Goal: Transaction & Acquisition: Purchase product/service

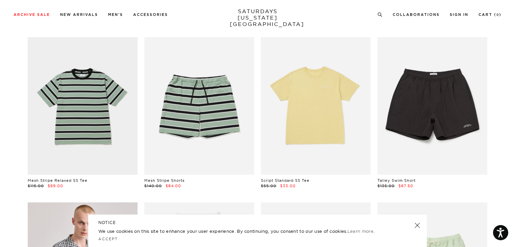
scroll to position [198, 0]
click at [418, 229] on link at bounding box center [417, 225] width 9 height 9
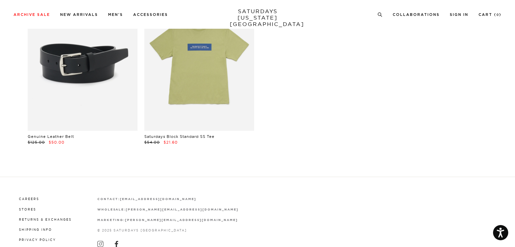
scroll to position [15284, 0]
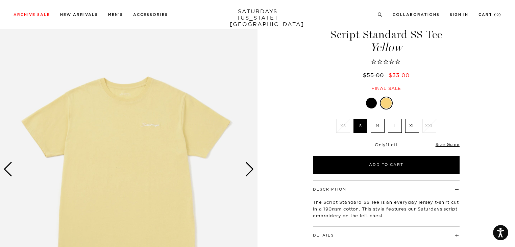
scroll to position [26, 0]
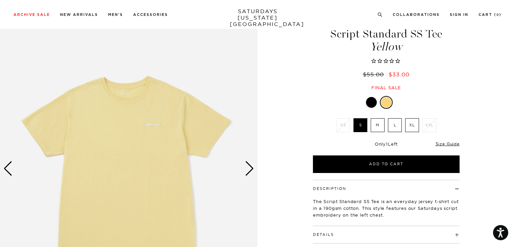
click at [251, 167] on div "Next slide" at bounding box center [249, 168] width 9 height 15
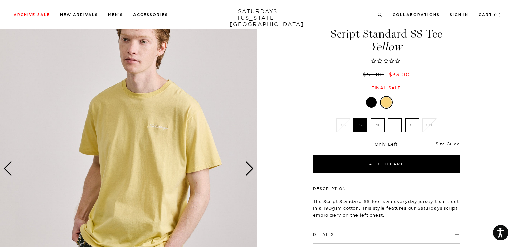
click at [251, 167] on div "Next slide" at bounding box center [249, 168] width 9 height 15
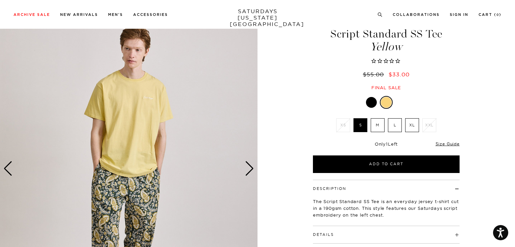
click at [251, 167] on div "Next slide" at bounding box center [249, 168] width 9 height 15
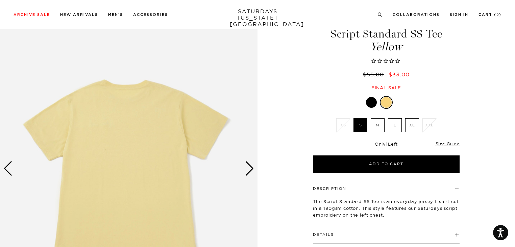
click at [372, 102] on div at bounding box center [371, 102] width 11 height 11
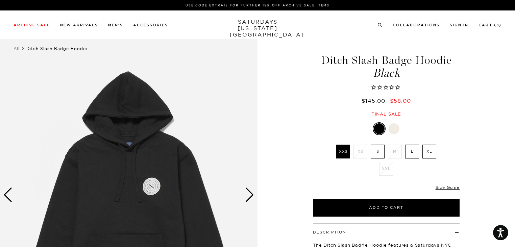
click at [155, 185] on img at bounding box center [129, 195] width 258 height 322
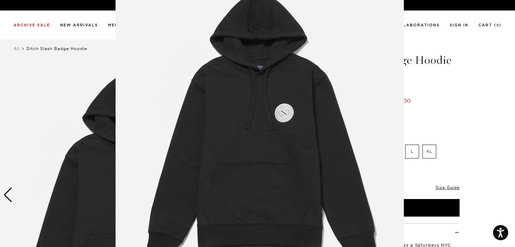
scroll to position [50, 0]
click at [340, 133] on img at bounding box center [260, 123] width 288 height 346
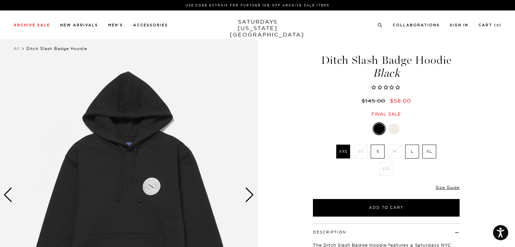
click at [233, 199] on img at bounding box center [129, 195] width 258 height 322
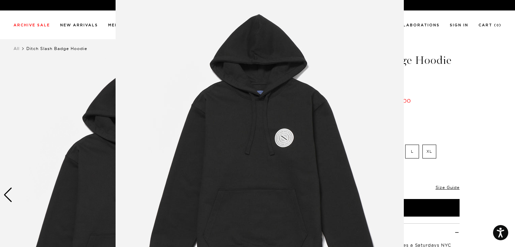
click at [432, 127] on figure at bounding box center [257, 123] width 515 height 247
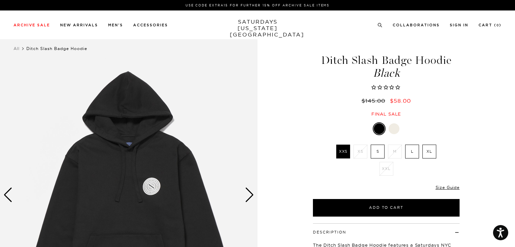
click at [247, 194] on div "Next slide" at bounding box center [249, 195] width 9 height 15
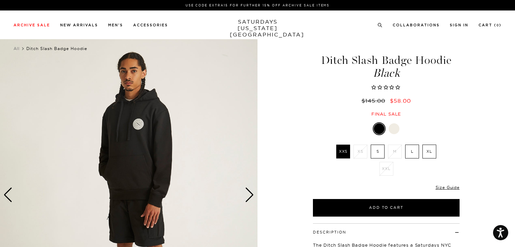
click at [247, 194] on div "Next slide" at bounding box center [249, 195] width 9 height 15
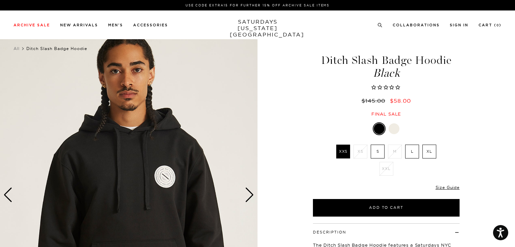
click at [247, 194] on div "Next slide" at bounding box center [249, 195] width 9 height 15
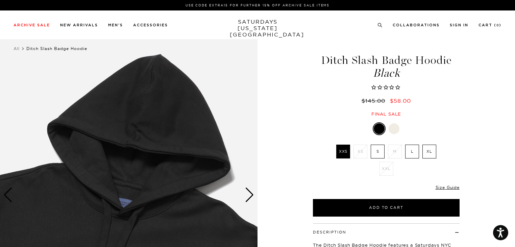
click at [247, 194] on div "Next slide" at bounding box center [249, 195] width 9 height 15
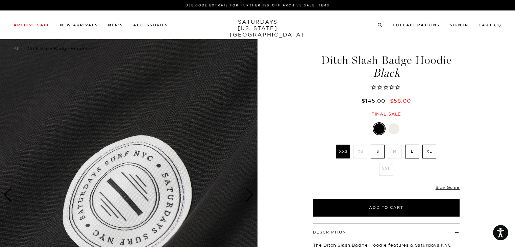
click at [247, 194] on div "Next slide" at bounding box center [249, 195] width 9 height 15
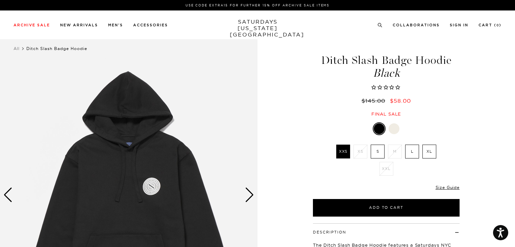
click at [247, 194] on div "Next slide" at bounding box center [249, 195] width 9 height 15
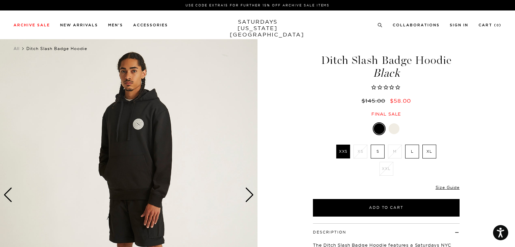
click at [247, 194] on div "Next slide" at bounding box center [249, 195] width 9 height 15
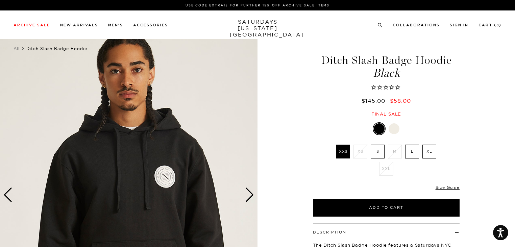
click at [247, 194] on div "Next slide" at bounding box center [249, 195] width 9 height 15
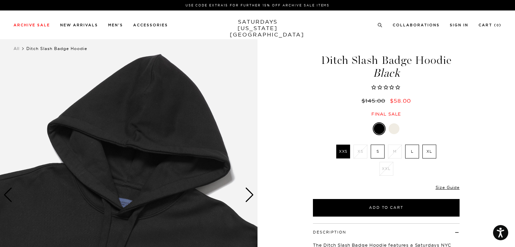
click at [247, 194] on div "Next slide" at bounding box center [249, 195] width 9 height 15
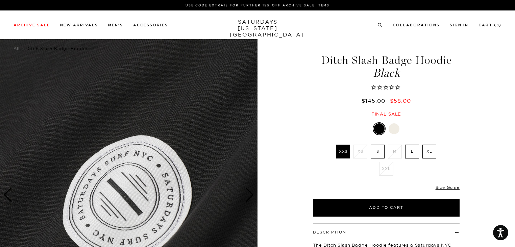
scroll to position [0, 1]
click at [380, 152] on label "S" at bounding box center [378, 152] width 14 height 14
click at [0, 0] on input "S" at bounding box center [0, 0] width 0 height 0
click at [412, 154] on label "L" at bounding box center [412, 152] width 14 height 14
click at [0, 0] on input "L" at bounding box center [0, 0] width 0 height 0
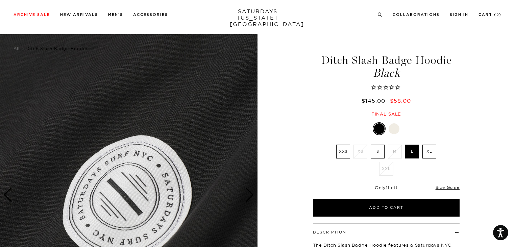
scroll to position [54, 0]
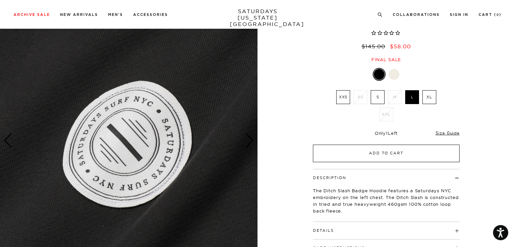
click at [327, 155] on button "Add to Cart" at bounding box center [386, 154] width 147 height 18
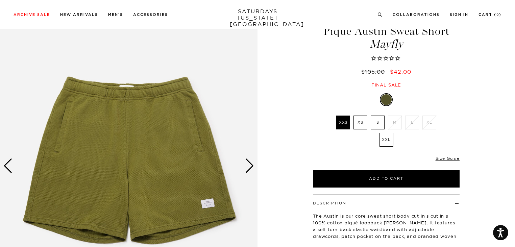
scroll to position [42, 0]
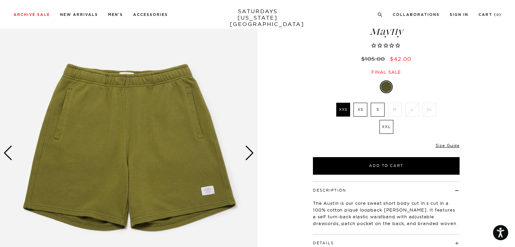
click at [250, 148] on div "Next slide" at bounding box center [249, 153] width 9 height 15
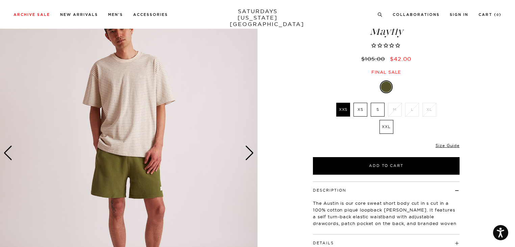
click at [250, 148] on div "Next slide" at bounding box center [249, 153] width 9 height 15
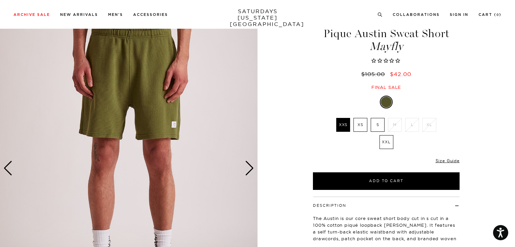
scroll to position [28, 0]
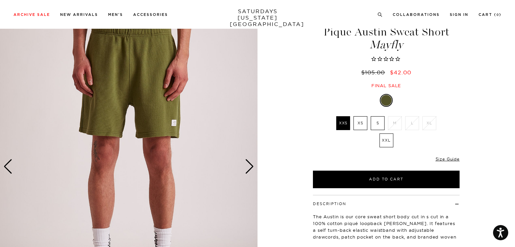
click at [249, 168] on div "Next slide" at bounding box center [249, 166] width 9 height 15
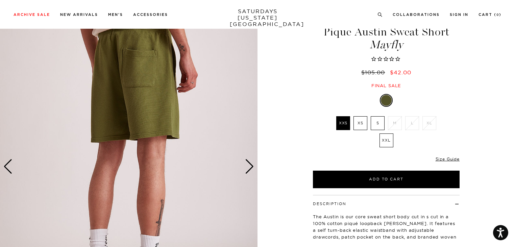
click at [380, 122] on label "S" at bounding box center [378, 123] width 14 height 14
click at [0, 0] on input "S" at bounding box center [0, 0] width 0 height 0
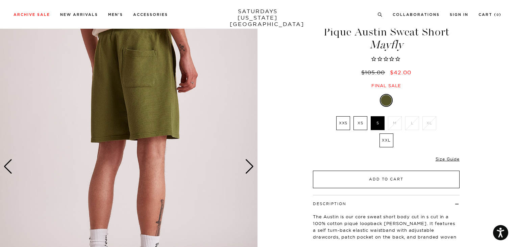
click at [342, 182] on button "Add to Cart" at bounding box center [386, 180] width 147 height 18
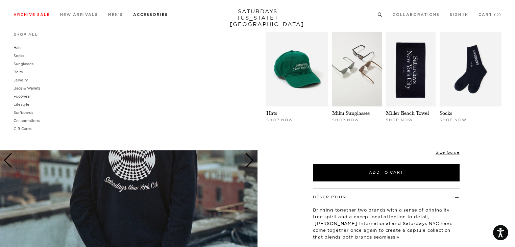
scroll to position [35, 0]
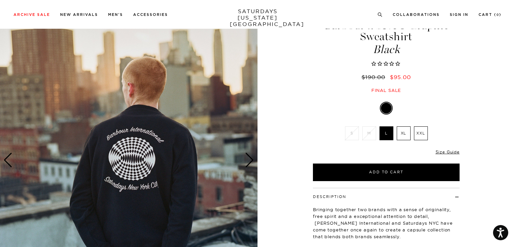
click at [249, 157] on div "Next slide" at bounding box center [249, 160] width 9 height 15
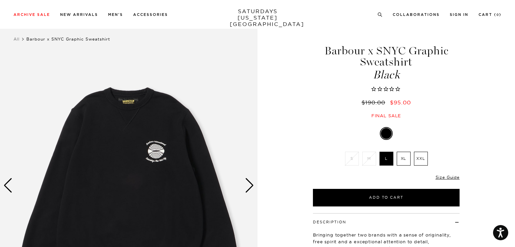
scroll to position [9, 0]
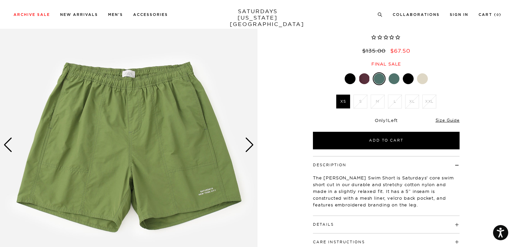
scroll to position [52, 0]
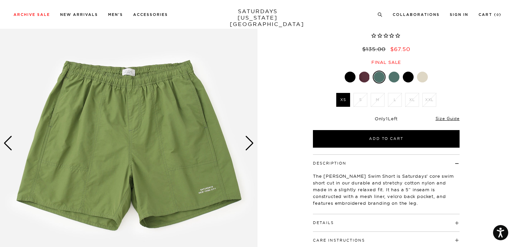
click at [305, 146] on div "Green XS S M" at bounding box center [386, 109] width 169 height 77
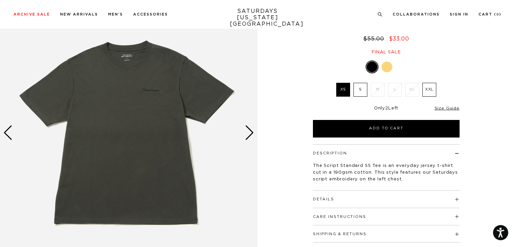
scroll to position [64, 0]
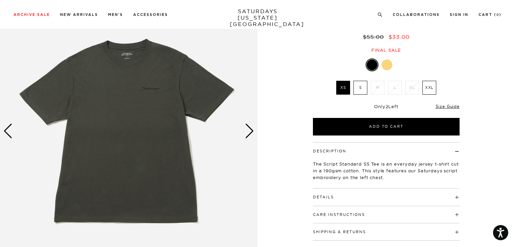
click at [362, 89] on label "S" at bounding box center [361, 88] width 14 height 14
click at [0, 0] on input "S" at bounding box center [0, 0] width 0 height 0
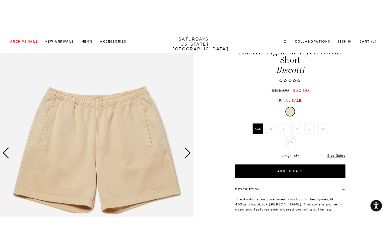
scroll to position [41, 0]
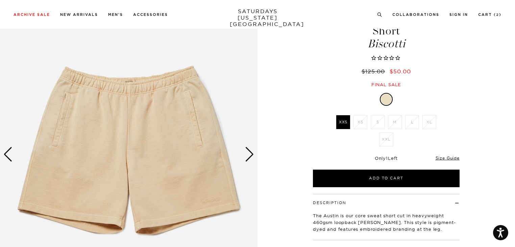
click at [251, 156] on div "Next slide" at bounding box center [249, 154] width 9 height 15
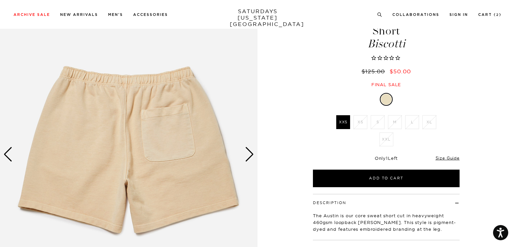
click at [251, 156] on div "Next slide" at bounding box center [249, 154] width 9 height 15
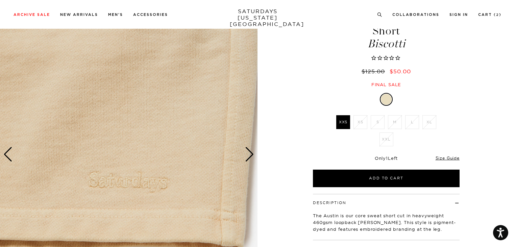
click at [251, 156] on div "Next slide" at bounding box center [249, 154] width 9 height 15
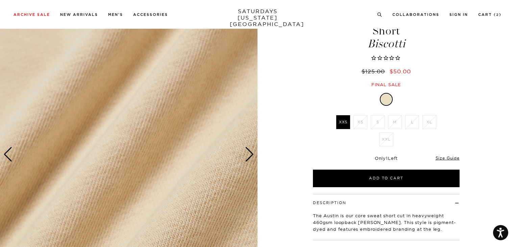
click at [251, 155] on div "Next slide" at bounding box center [249, 154] width 9 height 15
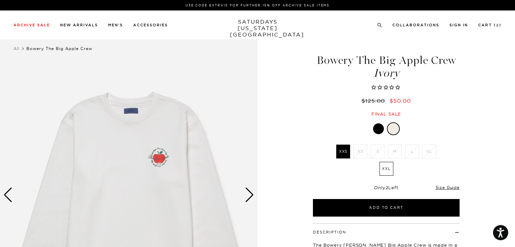
click at [250, 201] on div "Next slide" at bounding box center [249, 195] width 9 height 15
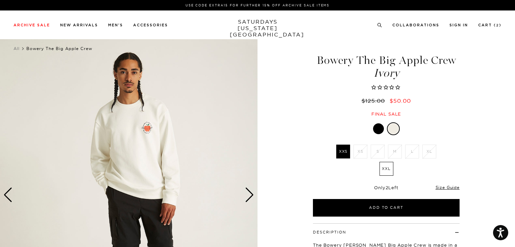
click at [250, 201] on div "Next slide" at bounding box center [249, 195] width 9 height 15
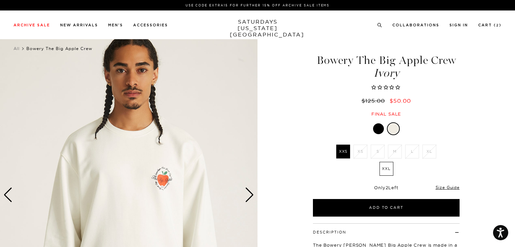
click at [250, 201] on div "Next slide" at bounding box center [249, 195] width 9 height 15
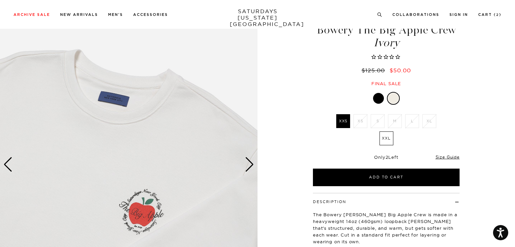
scroll to position [31, 0]
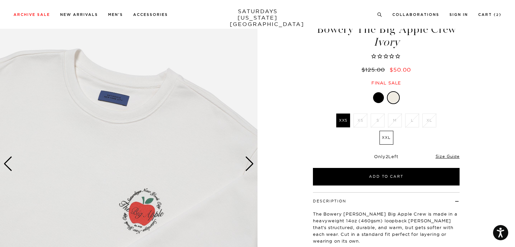
click at [254, 163] on div "Next slide" at bounding box center [249, 164] width 9 height 15
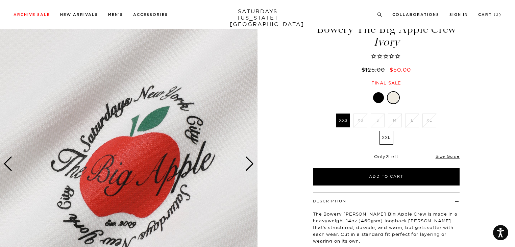
click at [254, 163] on div "Next slide" at bounding box center [249, 164] width 9 height 15
